Goal: Transaction & Acquisition: Purchase product/service

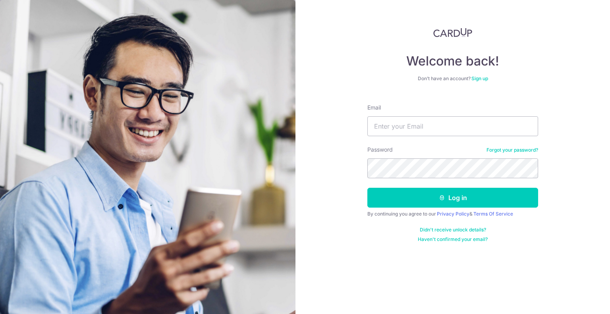
type input "nicholasyudhistira@gmail.com"
click at [367, 188] on button "Log in" at bounding box center [452, 198] width 171 height 20
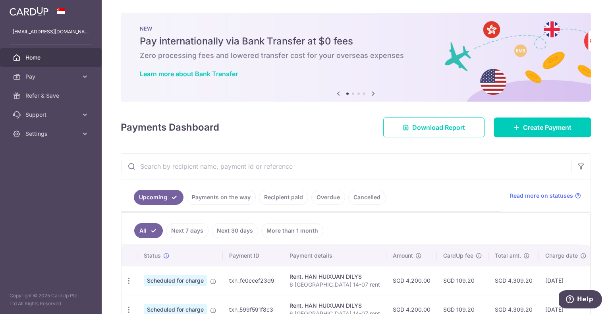
click at [513, 139] on div "× Pause Schedule Pause all future payments in this series Pause just this one p…" at bounding box center [356, 157] width 508 height 314
click at [524, 118] on link "Create Payment" at bounding box center [542, 128] width 97 height 20
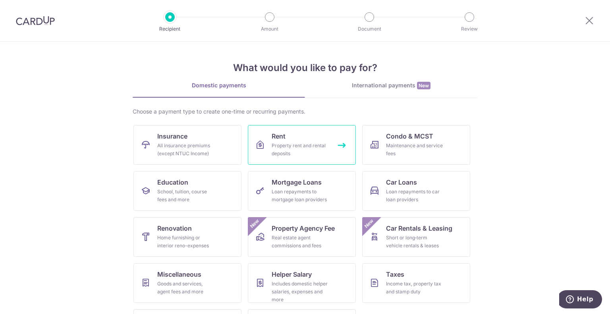
click at [277, 134] on span "Rent" at bounding box center [279, 136] width 14 height 10
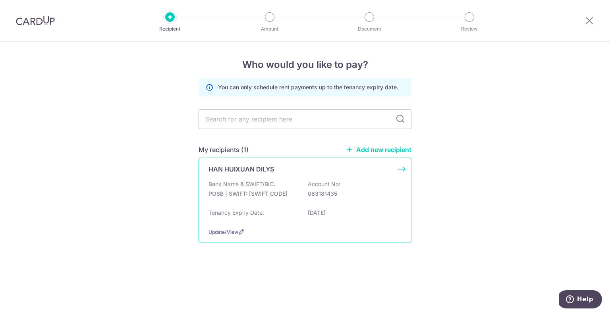
click at [270, 191] on p "POSB | SWIFT: DBSSSGSGXXX" at bounding box center [252, 194] width 89 height 8
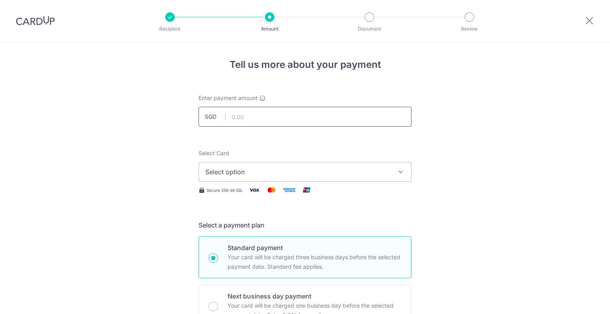
click at [284, 109] on input "text" at bounding box center [305, 117] width 213 height 20
type input "4,200.00"
click at [236, 171] on span "Select option" at bounding box center [297, 172] width 185 height 10
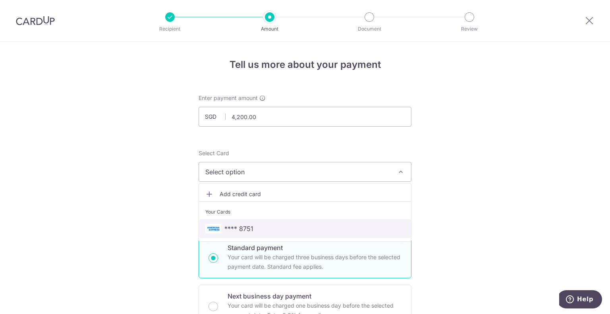
click at [228, 232] on span "**** 8751" at bounding box center [238, 229] width 29 height 10
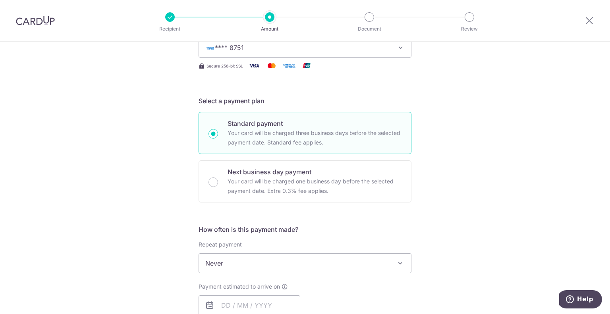
scroll to position [230, 0]
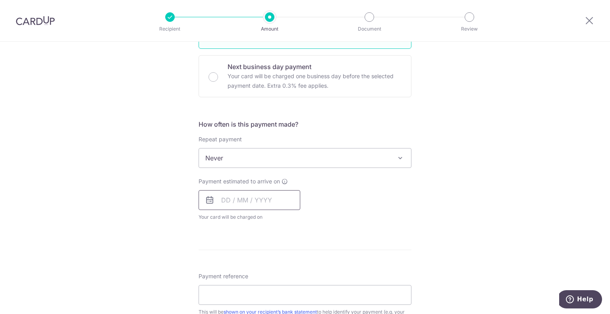
click at [226, 205] on input "text" at bounding box center [250, 200] width 102 height 20
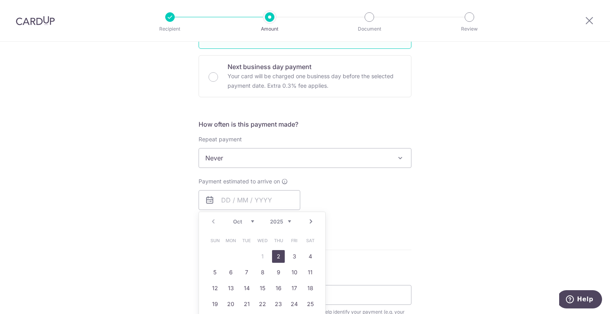
click at [207, 251] on table "Sun Mon Tue Wed Thu Fri Sat 1 2 3 4 5 6 7 8 9 10 11 12 13 14 15 16 17 18 19 20 …" at bounding box center [262, 280] width 111 height 95
click at [272, 250] on link "2" at bounding box center [278, 256] width 13 height 13
type input "[DATE]"
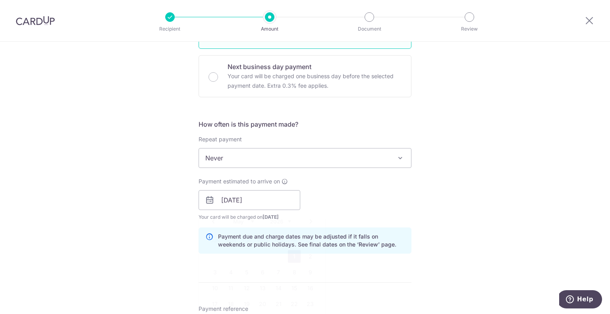
click at [274, 251] on div "Payment due and charge dates may be adjusted if it falls on weekends or public …" at bounding box center [305, 241] width 213 height 26
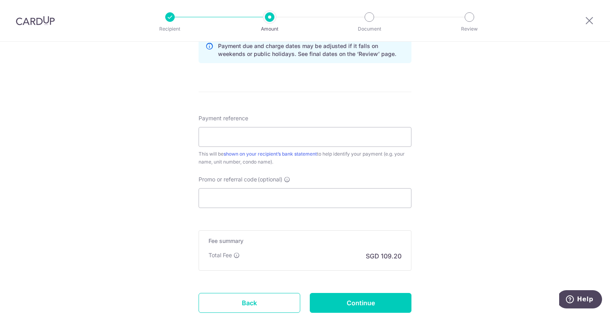
scroll to position [429, 0]
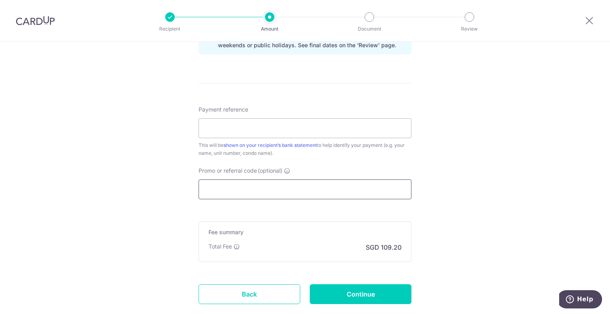
click at [307, 182] on input "Promo or referral code (optional)" at bounding box center [305, 190] width 213 height 20
type input "M"
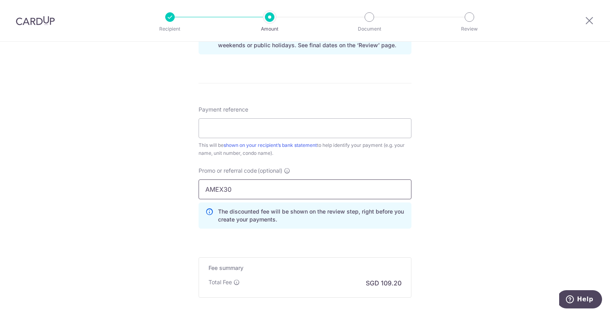
type input "AMEX30"
click at [81, 221] on div "Tell us more about your payment Enter payment amount SGD 4,200.00 4200.00 Selec…" at bounding box center [305, 6] width 610 height 787
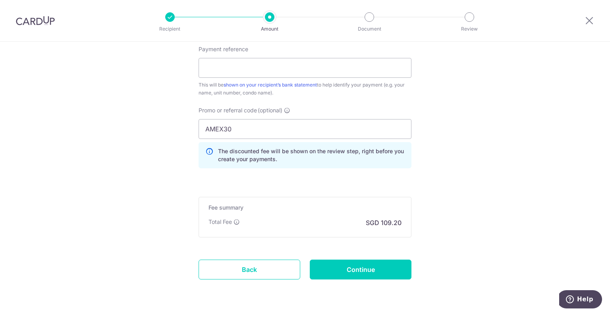
click at [365, 270] on input "Continue" at bounding box center [361, 270] width 102 height 20
type input "Create Schedule"
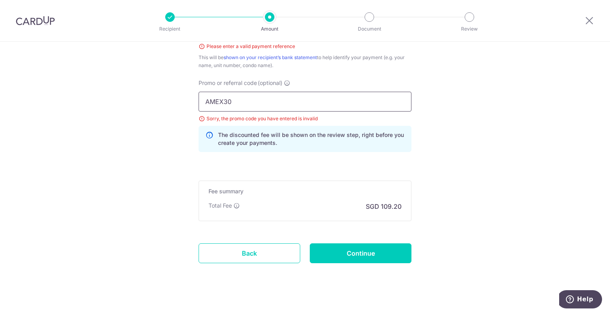
drag, startPoint x: 283, startPoint y: 106, endPoint x: 136, endPoint y: 89, distance: 147.9
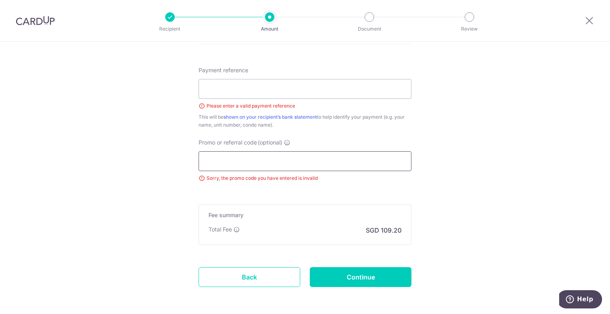
scroll to position [468, 0]
click at [334, 67] on div "Payment reference Please enter a valid payment reference This will be shown on …" at bounding box center [305, 98] width 213 height 63
click at [332, 83] on input "Payment reference" at bounding box center [305, 89] width 213 height 20
type input "14-07 6 Derbyshire"
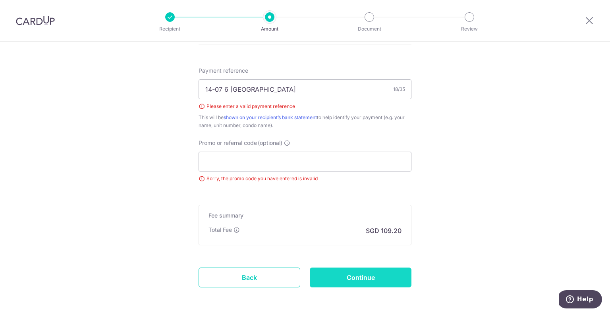
click at [382, 272] on input "Continue" at bounding box center [361, 278] width 102 height 20
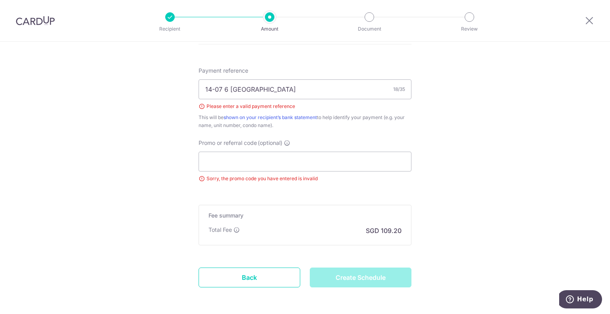
type input "Create Schedule"
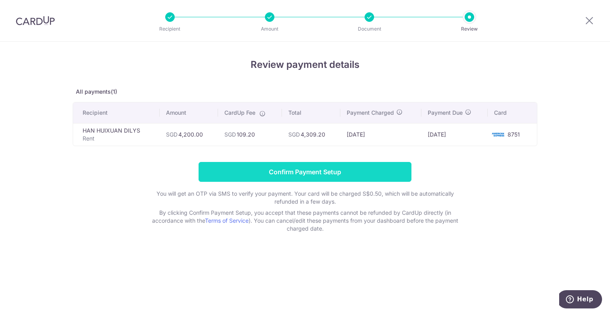
click at [341, 179] on input "Confirm Payment Setup" at bounding box center [305, 172] width 213 height 20
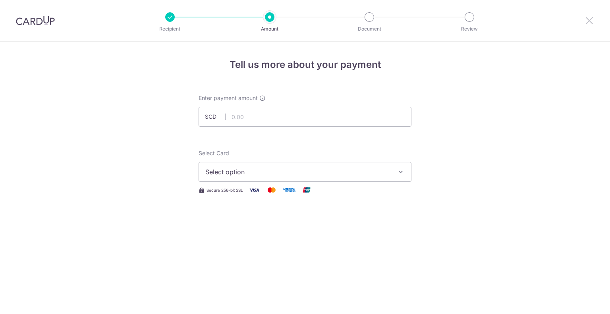
click at [589, 21] on icon at bounding box center [590, 20] width 10 height 10
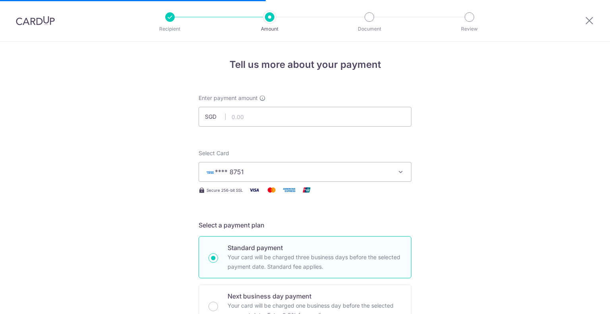
type input "4,200.00"
drag, startPoint x: 584, startPoint y: 21, endPoint x: 590, endPoint y: 23, distance: 6.7
click at [590, 23] on div at bounding box center [589, 20] width 41 height 41
click at [590, 23] on icon at bounding box center [590, 20] width 10 height 10
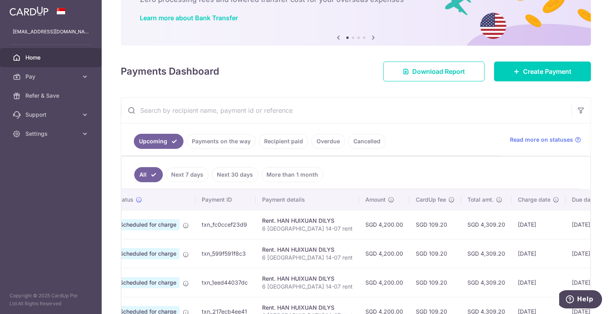
scroll to position [0, 89]
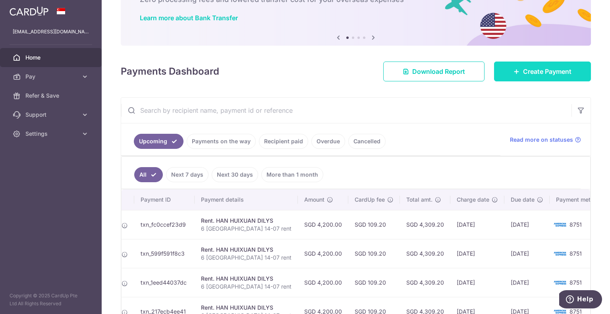
click at [549, 81] on link "Create Payment" at bounding box center [542, 72] width 97 height 20
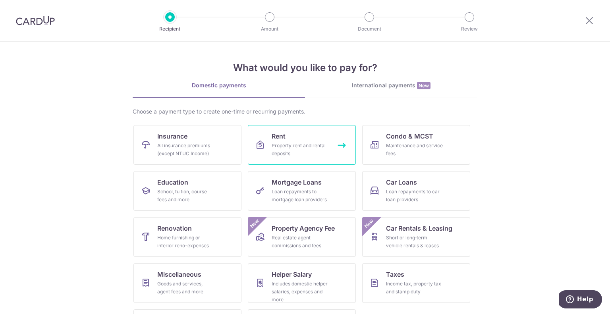
click at [292, 142] on div "Property rent and rental deposits" at bounding box center [300, 150] width 57 height 16
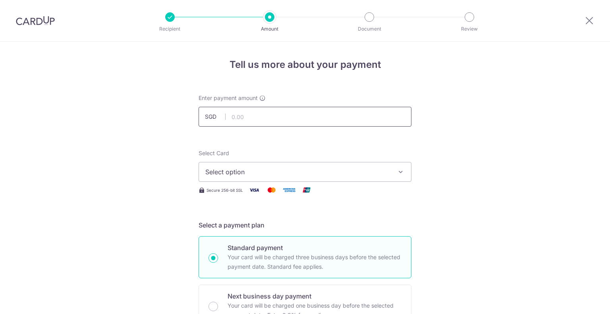
click at [256, 119] on input "text" at bounding box center [305, 117] width 213 height 20
type input "4,200.00"
click at [231, 174] on span "Select option" at bounding box center [297, 172] width 185 height 10
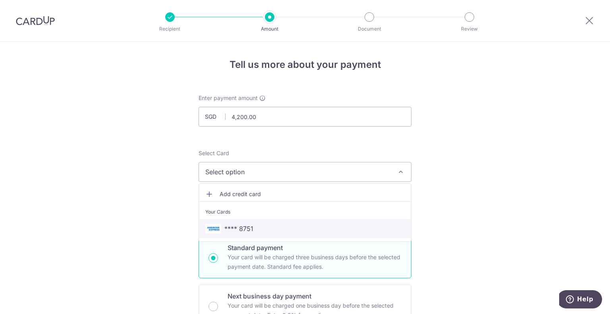
click at [226, 228] on span "**** 8751" at bounding box center [238, 229] width 29 height 10
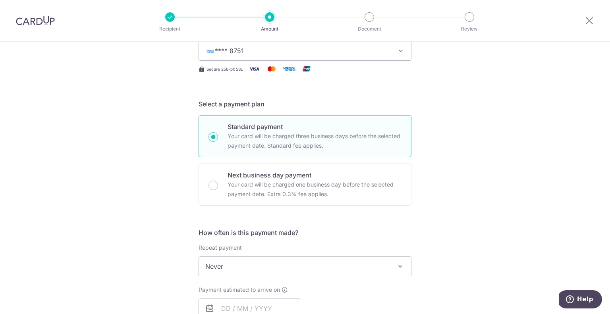
scroll to position [167, 0]
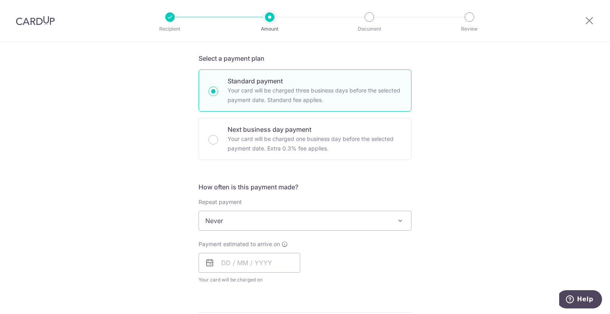
click at [232, 220] on span "Never" at bounding box center [305, 220] width 212 height 19
click at [227, 264] on input "text" at bounding box center [250, 263] width 102 height 20
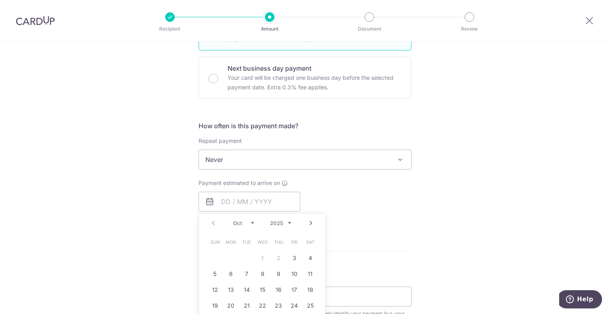
click at [403, 239] on form "Enter payment amount SGD 4,200.00 4200.00 Select Card **** 8751 Add credit card…" at bounding box center [305, 180] width 213 height 629
click at [231, 195] on input "text" at bounding box center [250, 202] width 102 height 20
click at [276, 257] on table "Sun Mon Tue Wed Thu Fri Sat 1 2 3 4 5 6 7 8 9 10 11 12 13 14 15 16 17 18 19 20 …" at bounding box center [262, 281] width 111 height 95
click at [293, 258] on link "3" at bounding box center [294, 258] width 13 height 13
type input "03/10/2025"
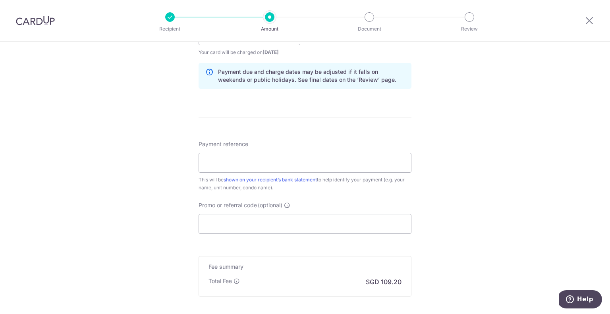
scroll to position [366, 0]
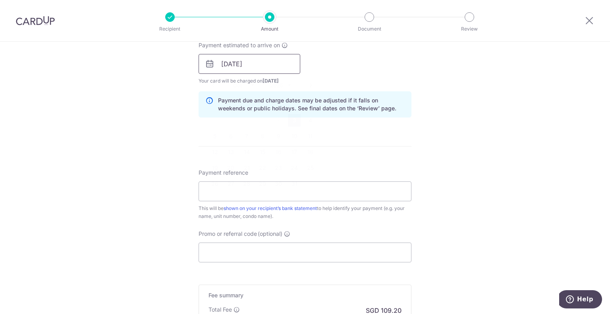
click at [245, 63] on input "03/10/2025" at bounding box center [250, 64] width 102 height 20
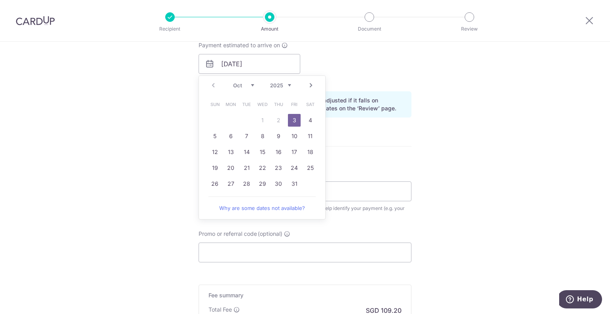
click at [409, 147] on form "Enter payment amount SGD 4,200.00 4200.00 Select Card **** 8751 Add credit card…" at bounding box center [305, 58] width 213 height 661
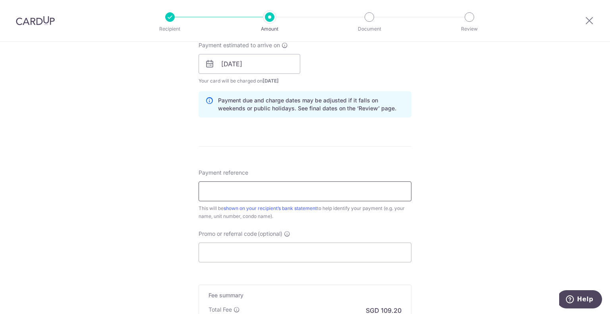
click at [256, 182] on input "Payment reference" at bounding box center [305, 191] width 213 height 20
type input "14-07 6 Derbyshire"
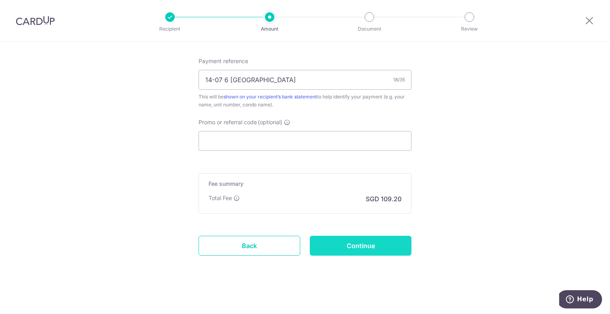
click at [347, 251] on input "Continue" at bounding box center [361, 246] width 102 height 20
type input "Create Schedule"
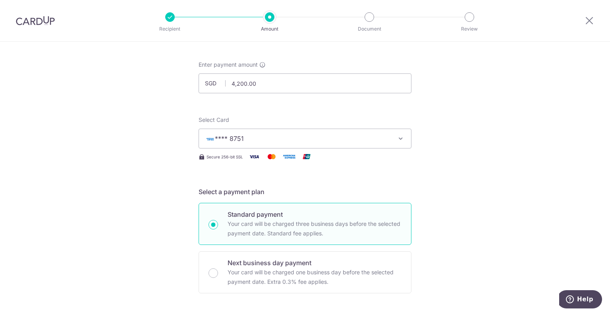
scroll to position [0, 0]
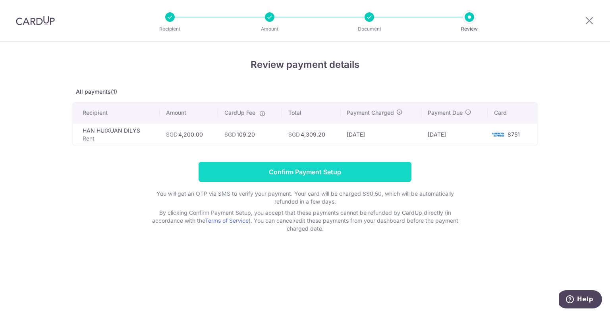
click at [277, 178] on input "Confirm Payment Setup" at bounding box center [305, 172] width 213 height 20
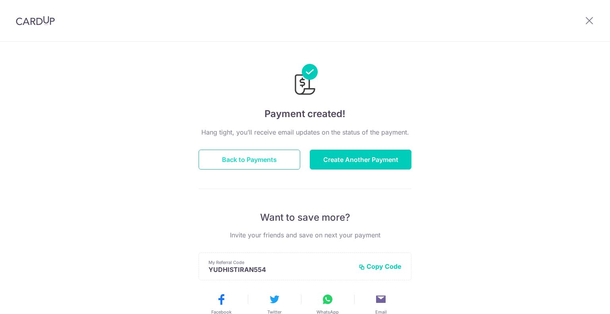
click at [257, 154] on button "Back to Payments" at bounding box center [250, 160] width 102 height 20
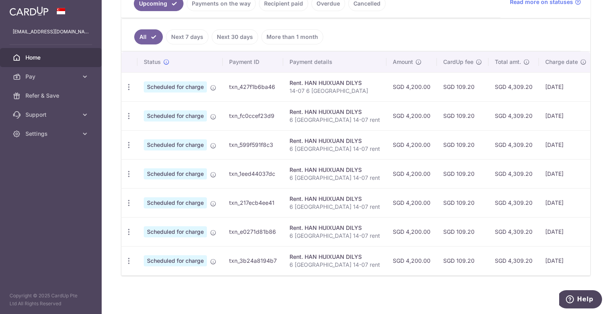
scroll to position [0, 89]
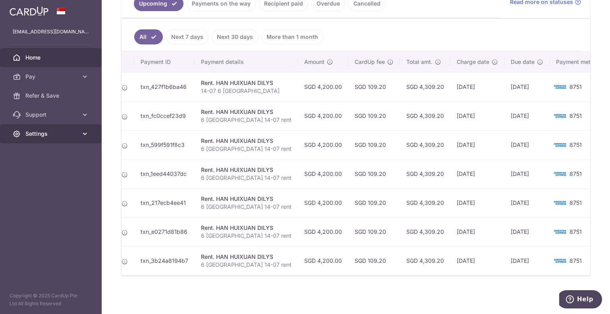
click at [42, 128] on link "Settings" at bounding box center [51, 133] width 102 height 19
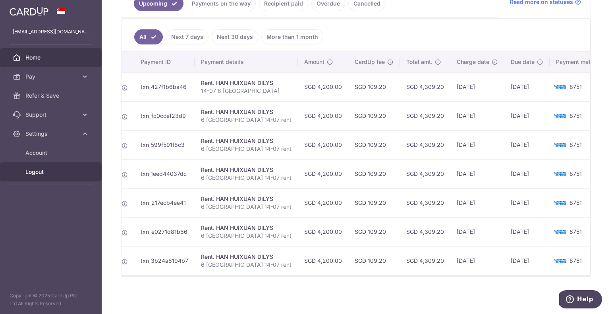
click at [44, 174] on span "Logout" at bounding box center [51, 172] width 52 height 8
